Goal: Find specific page/section: Find specific page/section

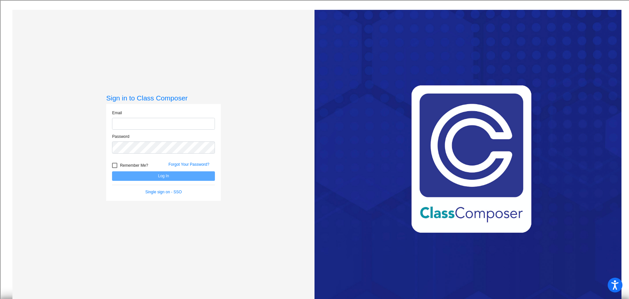
type input "[PERSON_NAME][EMAIL_ADDRESS][PERSON_NAME][DOMAIN_NAME]"
click at [148, 175] on button "Log In" at bounding box center [163, 176] width 103 height 10
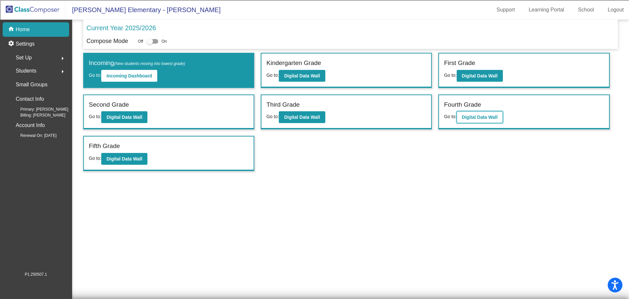
click at [482, 113] on button "Digital Data Wall" at bounding box center [480, 117] width 46 height 12
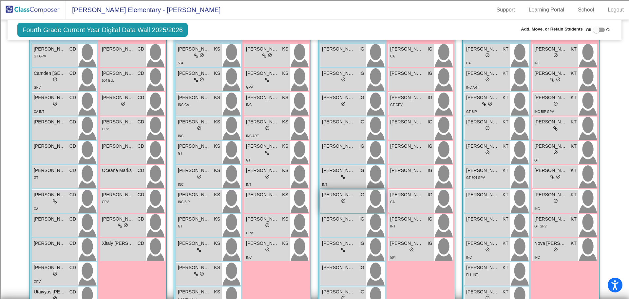
scroll to position [229, 0]
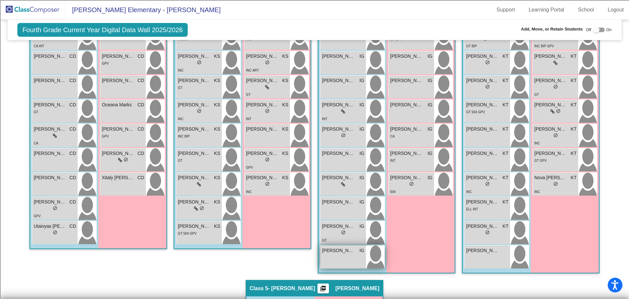
click at [340, 260] on div "[PERSON_NAME] [PERSON_NAME] lock do_not_disturb_alt" at bounding box center [344, 256] width 46 height 23
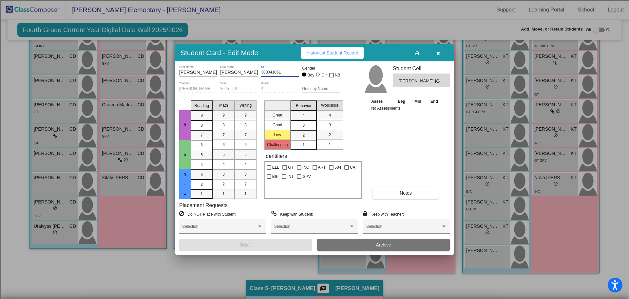
drag, startPoint x: 283, startPoint y: 71, endPoint x: 260, endPoint y: 72, distance: 23.3
click at [260, 72] on div "[PERSON_NAME] First Name [PERSON_NAME] Last Name 300041051 ID Gender Boy Girl NB" at bounding box center [259, 73] width 161 height 16
click at [437, 54] on icon "button" at bounding box center [439, 53] width 4 height 5
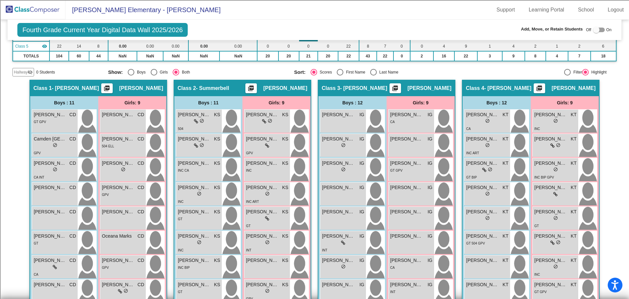
scroll to position [0, 0]
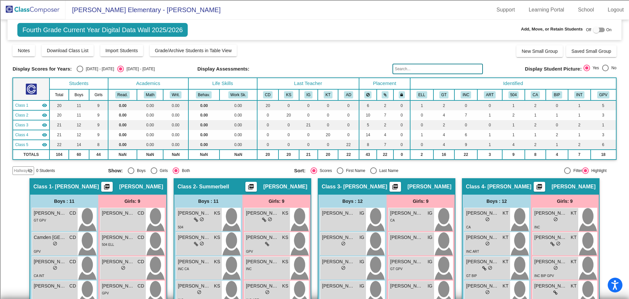
click at [34, 13] on img at bounding box center [33, 9] width 66 height 19
